Goal: Transaction & Acquisition: Purchase product/service

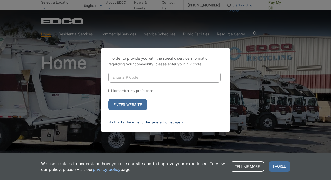
click at [122, 122] on link "No thanks, take me to the general homepage >" at bounding box center [145, 122] width 75 height 4
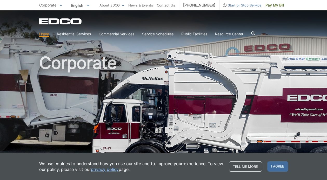
drag, startPoint x: 269, startPoint y: 6, endPoint x: 262, endPoint y: 8, distance: 6.7
click at [269, 6] on span "Pay My Bill" at bounding box center [274, 5] width 18 height 6
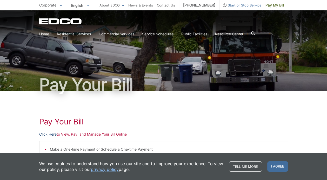
click at [55, 135] on link "Click Here" at bounding box center [47, 134] width 17 height 6
